Goal: Task Accomplishment & Management: Use online tool/utility

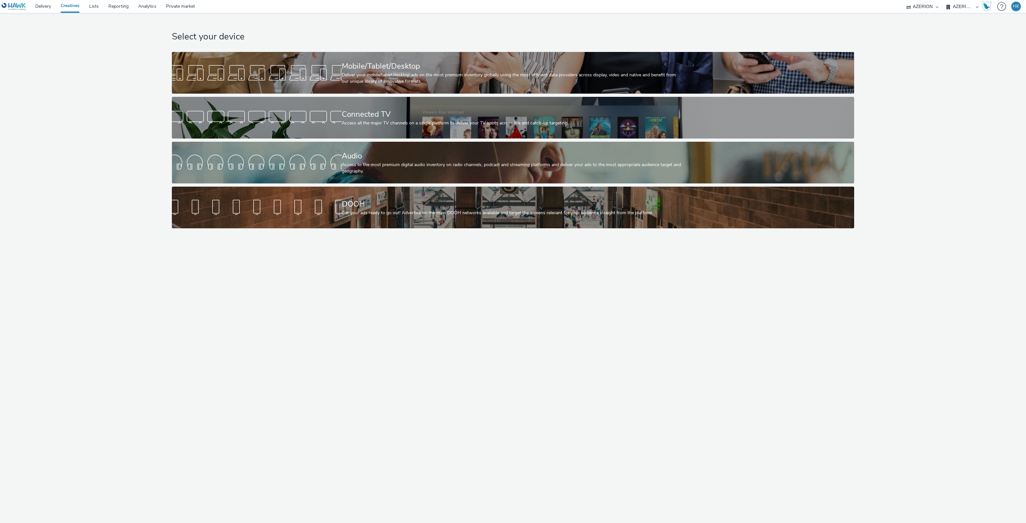
select select "79162ed7-0017-4339-93b0-3399b708648f"
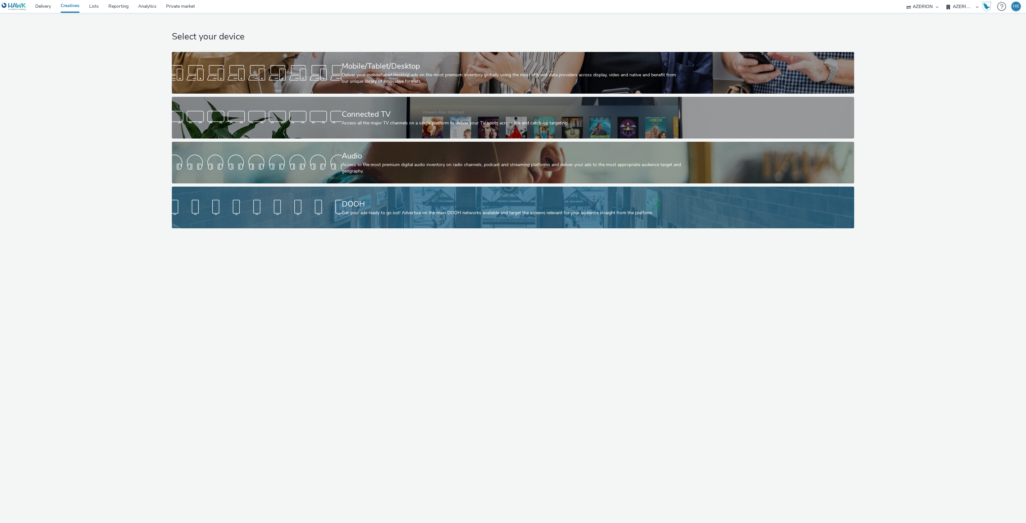
click at [415, 210] on div "Get your ads ready to go out! Advertise on the main DOOH networks available and…" at bounding box center [512, 213] width 340 height 6
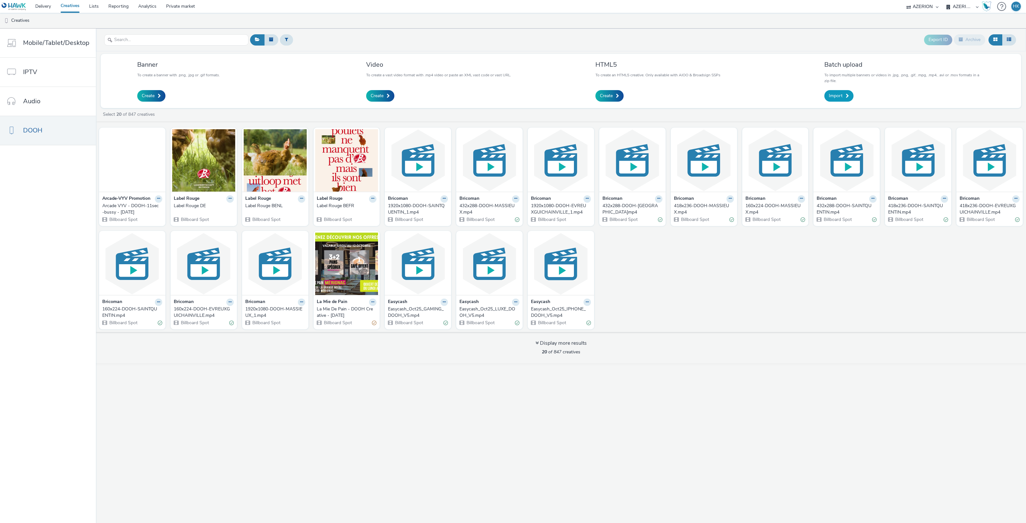
click at [839, 93] on span "Import" at bounding box center [836, 96] width 14 height 6
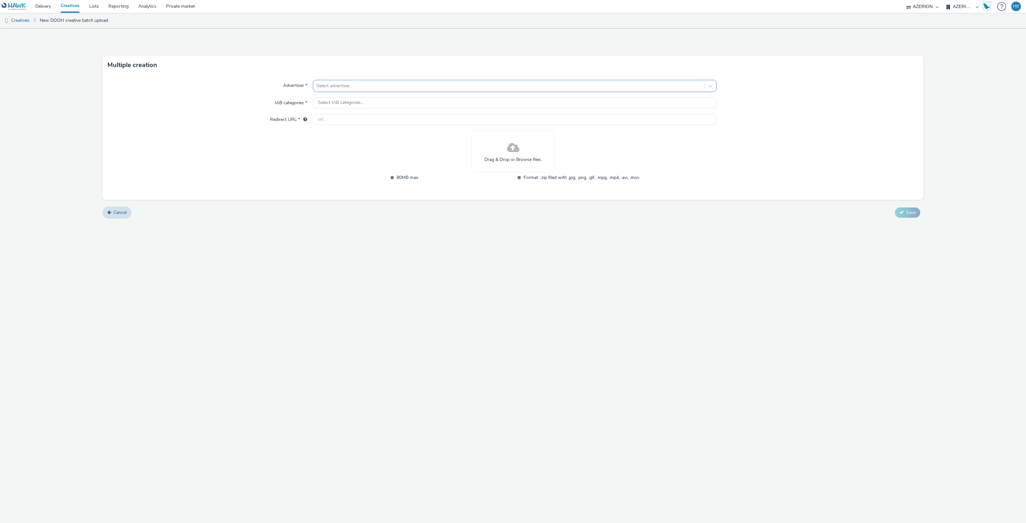
click at [375, 88] on div at bounding box center [508, 86] width 385 height 8
type input "la jar"
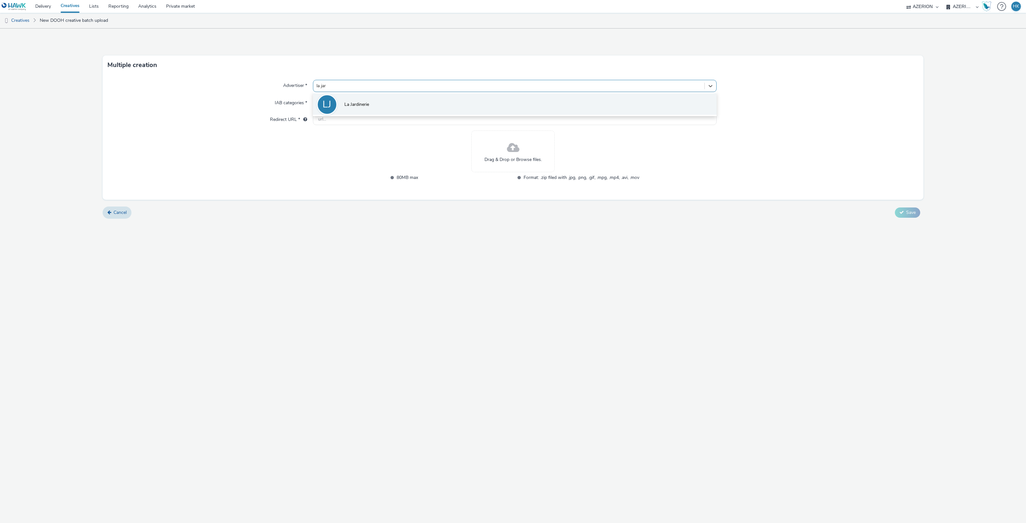
click at [377, 102] on li "LJ La Jardinerie" at bounding box center [515, 103] width 404 height 21
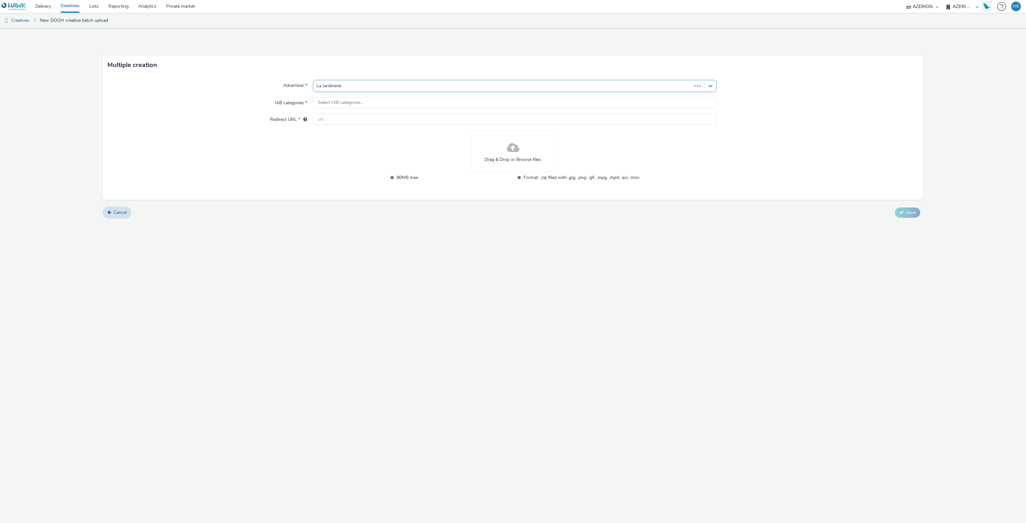
type input "[URL][DOMAIN_NAME]"
drag, startPoint x: 932, startPoint y: 4, endPoint x: 957, endPoint y: 3, distance: 25.0
click at [932, 4] on select "AZERION Hawk" at bounding box center [922, 6] width 38 height 13
click at [957, 3] on select "AZERION AZERION APAC AZERION AUSTRIA AZERION BEL - ADEXPERTS AZERION BRAZIL AZE…" at bounding box center [962, 6] width 38 height 13
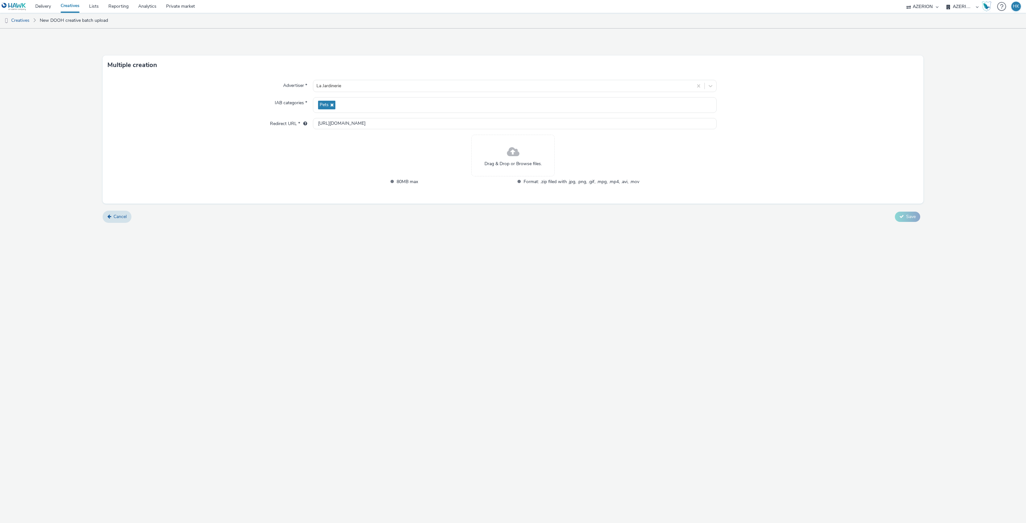
click at [515, 151] on span at bounding box center [513, 152] width 13 height 17
click at [901, 231] on button "Save" at bounding box center [907, 227] width 25 height 10
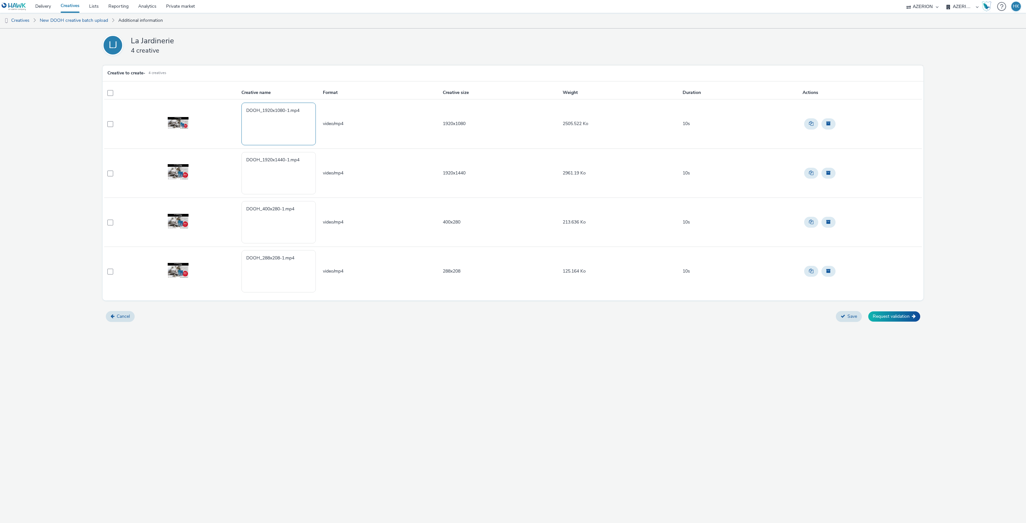
click at [295, 112] on textarea "DOOH_1920x1080-1.mp4" at bounding box center [278, 124] width 74 height 42
drag, startPoint x: 306, startPoint y: 111, endPoint x: 198, endPoint y: 106, distance: 108.8
click at [198, 106] on tr "DOOH_1920x1080-1.mp4 video/mp4 1920x1080 2505.522 Ko 10s" at bounding box center [513, 123] width 818 height 49
paste textarea "LaJardinerieDuQuercyCahors"
type textarea "LaJardinerieDuQuercyCahors | 1080x1920"
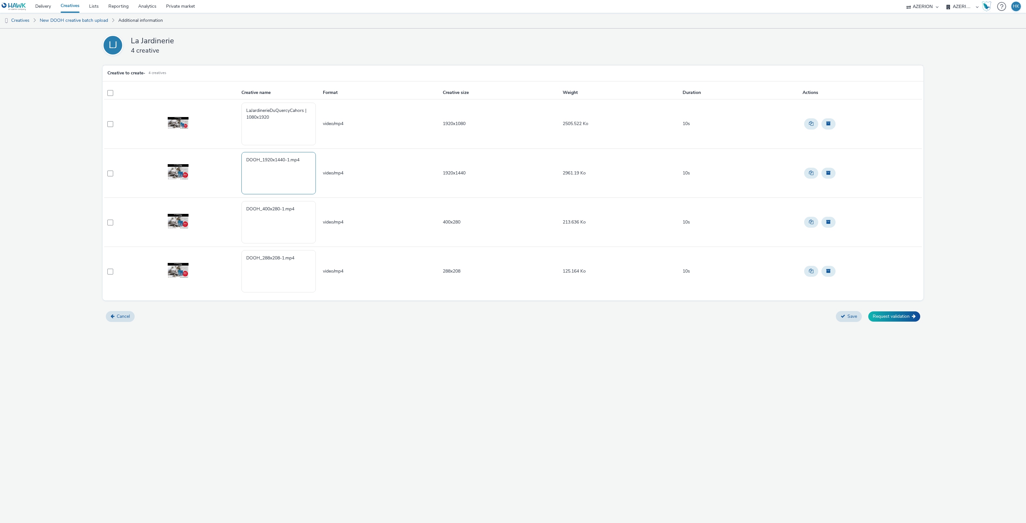
drag, startPoint x: 313, startPoint y: 161, endPoint x: 215, endPoint y: 161, distance: 97.2
click at [215, 161] on tr "DOOH_1920x1440-1.mp4 video/mp4 1920x1440 2961.19 Ko 10s" at bounding box center [513, 172] width 818 height 49
paste textarea "LaJardinerieDuQuercyCahors"
type textarea "LaJardinerieDuQuercyCahors | 1920x1440"
drag, startPoint x: 307, startPoint y: 210, endPoint x: 177, endPoint y: 206, distance: 129.6
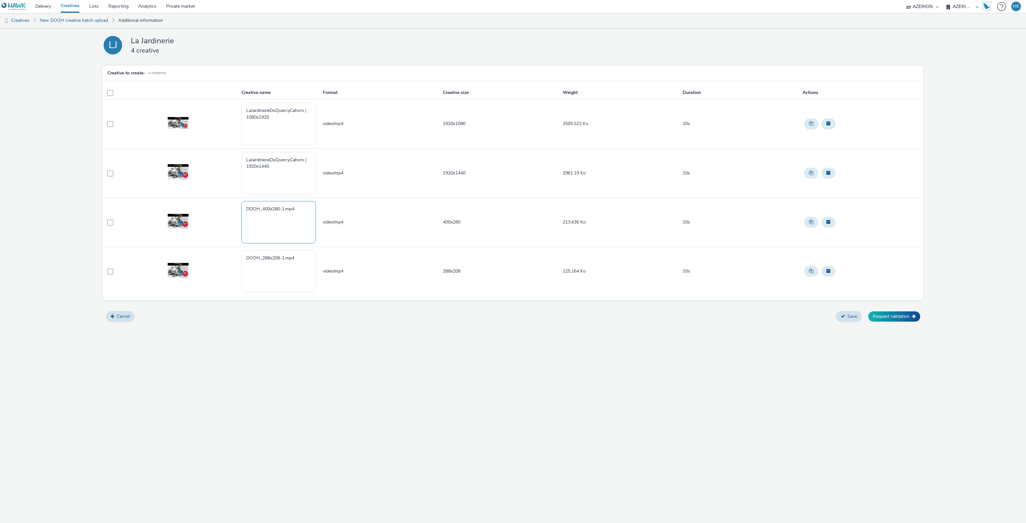
click at [177, 206] on tr "DOOH_400x280-1.mp4 video/mp4 400x280 213.636 Ko 10s" at bounding box center [513, 222] width 818 height 49
paste textarea "LaJardinerieDuQuercyCahors"
type textarea "LaJardinerieDuQuercyCahors | 400x280"
drag, startPoint x: 304, startPoint y: 257, endPoint x: 204, endPoint y: 254, distance: 100.4
click at [203, 254] on tr "DOOH_288x208-1.mp4 video/mp4 288x208 125.164 Ko 10s" at bounding box center [513, 271] width 818 height 49
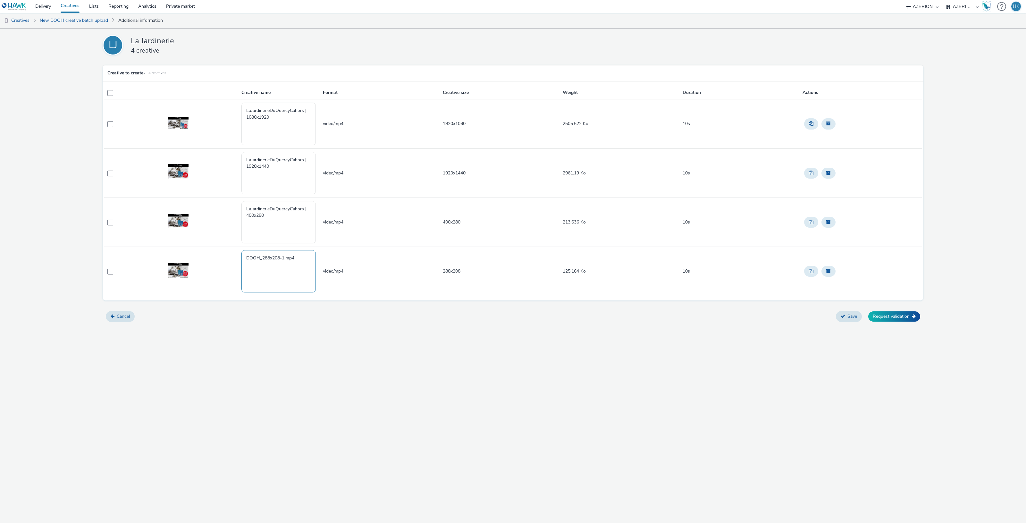
paste textarea "LaJardinerieDuQuercyCahors"
type textarea "LaJardinerieDuQuercyCahors | 288x208"
click at [842, 313] on button "Save" at bounding box center [849, 316] width 26 height 11
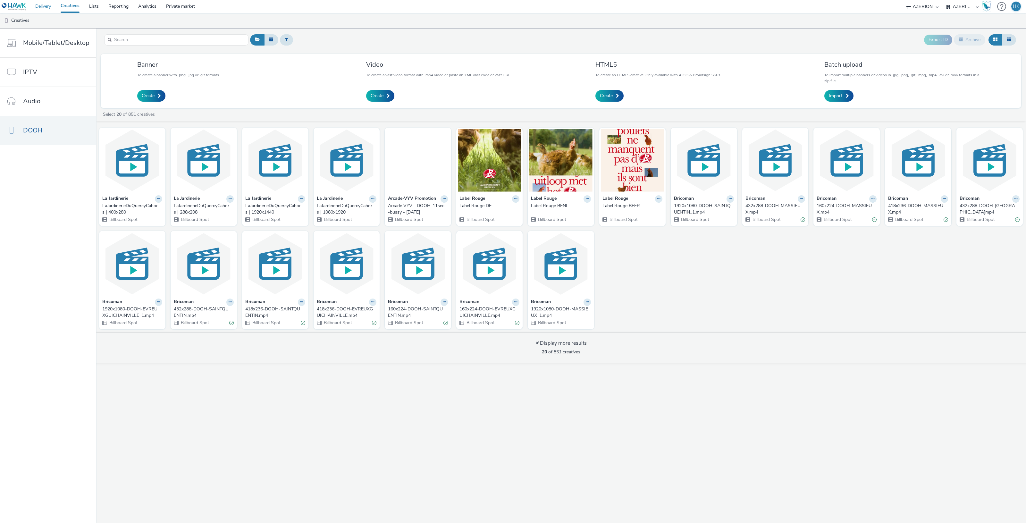
click at [49, 8] on link "Delivery" at bounding box center [42, 6] width 25 height 13
